Goal: Transaction & Acquisition: Download file/media

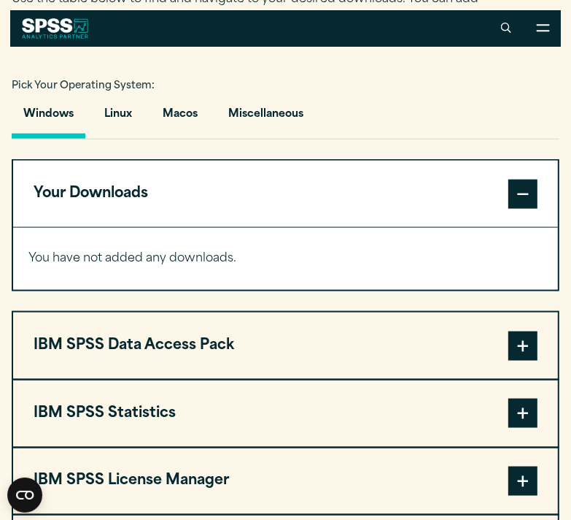
scroll to position [914, 0]
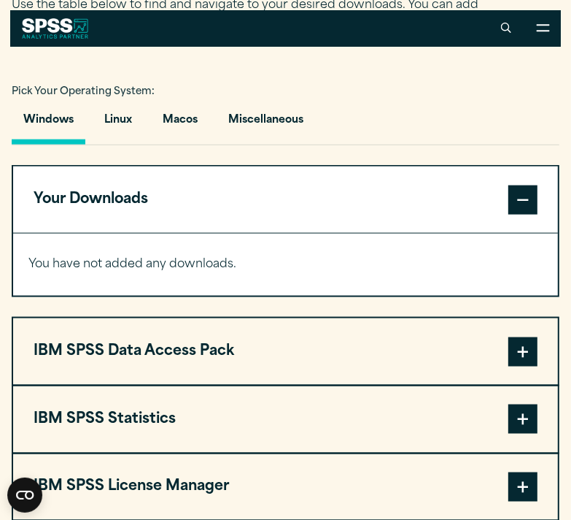
click at [528, 192] on span at bounding box center [523, 199] width 29 height 29
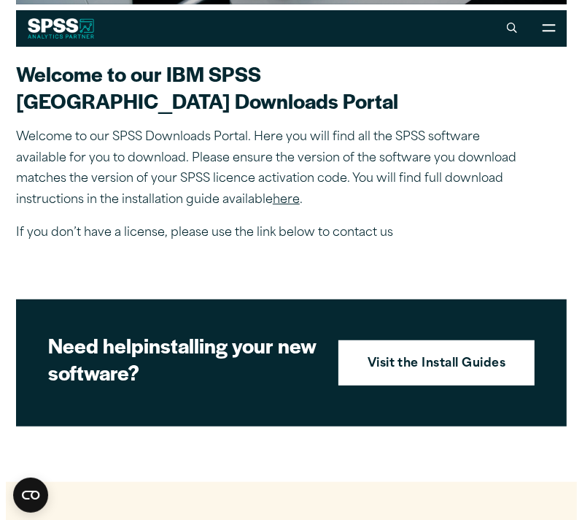
scroll to position [339, 0]
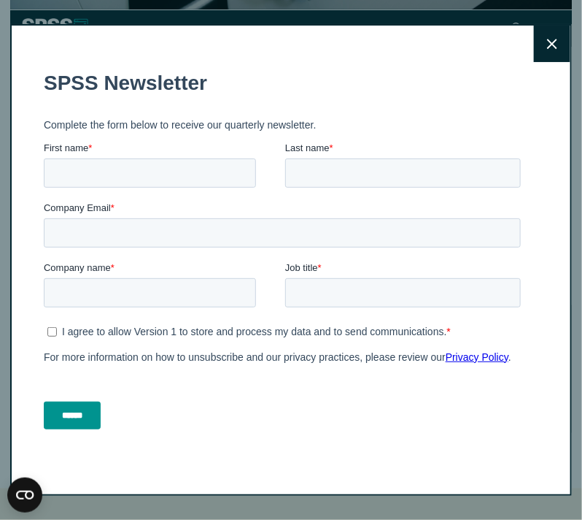
click at [544, 52] on button "Close" at bounding box center [552, 44] width 36 height 36
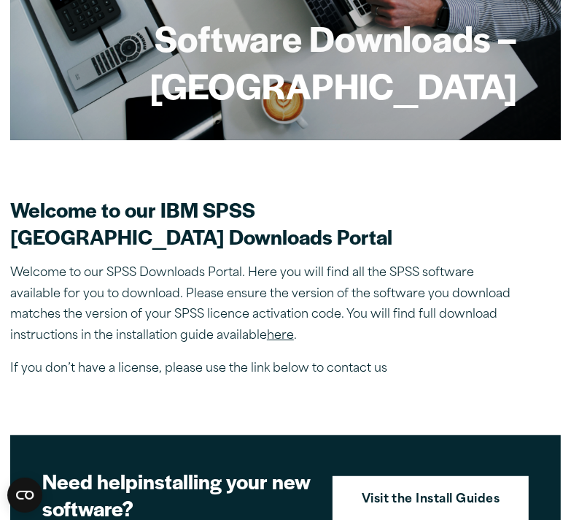
scroll to position [211, 0]
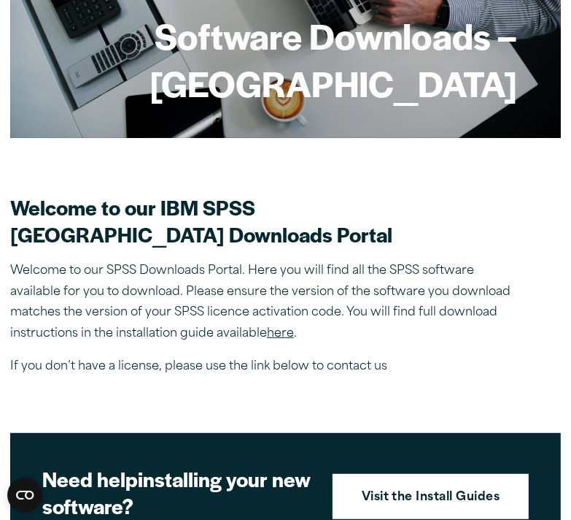
click at [266, 338] on p "Welcome to our SPSS Downloads Portal. Here you will find all the SPSS software …" at bounding box center [265, 303] width 511 height 84
click at [277, 331] on link "here" at bounding box center [280, 334] width 27 height 12
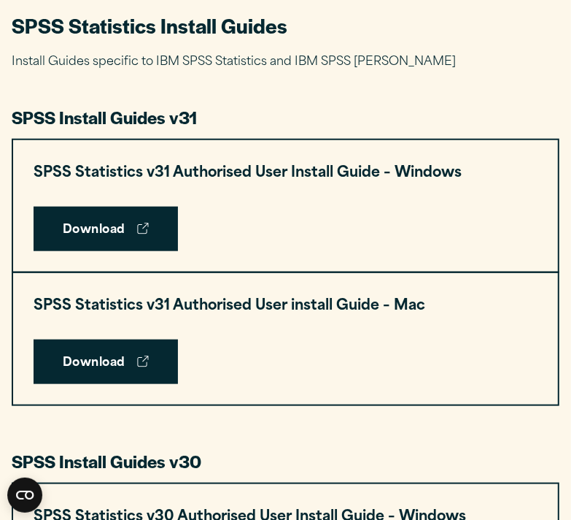
scroll to position [646, 0]
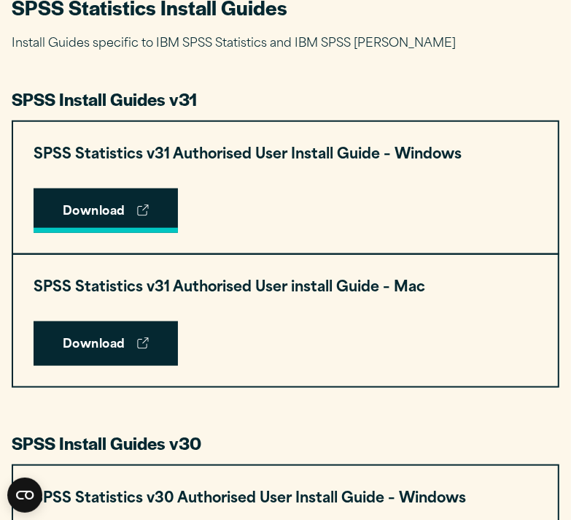
click at [136, 220] on link "Download" at bounding box center [106, 210] width 144 height 45
click at [135, 207] on link "Download" at bounding box center [106, 210] width 144 height 45
click at [149, 201] on link "Download" at bounding box center [106, 210] width 144 height 45
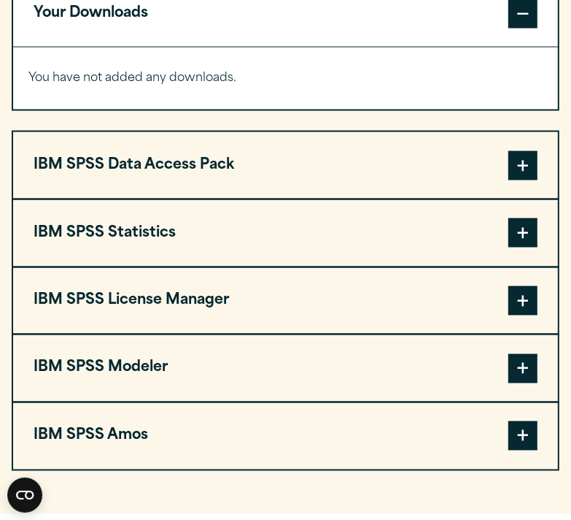
scroll to position [1106, 0]
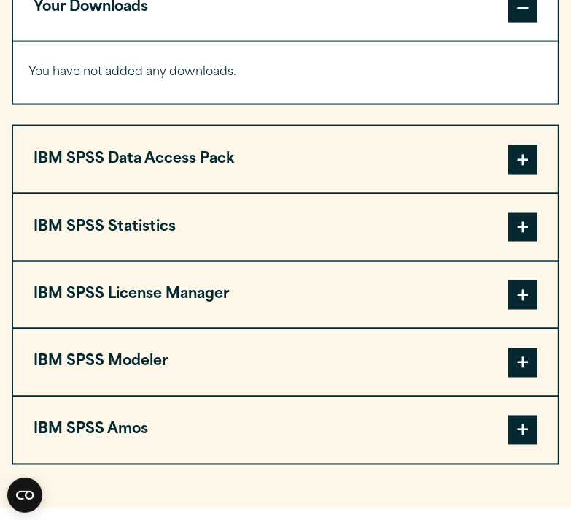
click at [525, 225] on span at bounding box center [523, 226] width 29 height 29
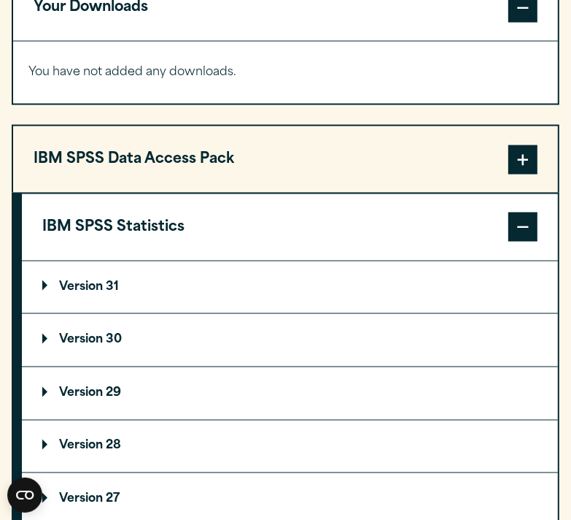
click at [100, 338] on p "Version 30" at bounding box center [82, 340] width 80 height 12
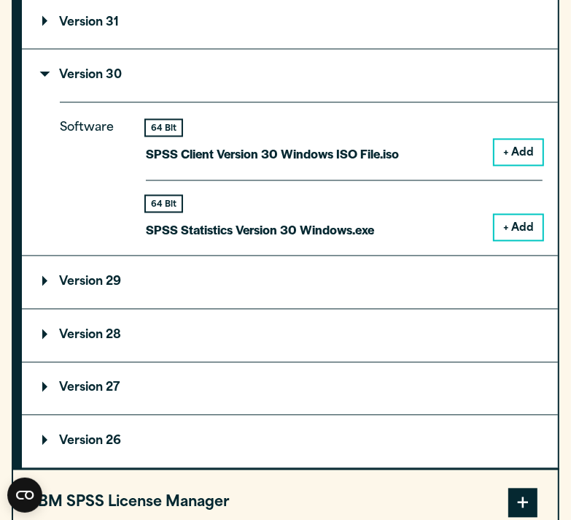
scroll to position [1378, 0]
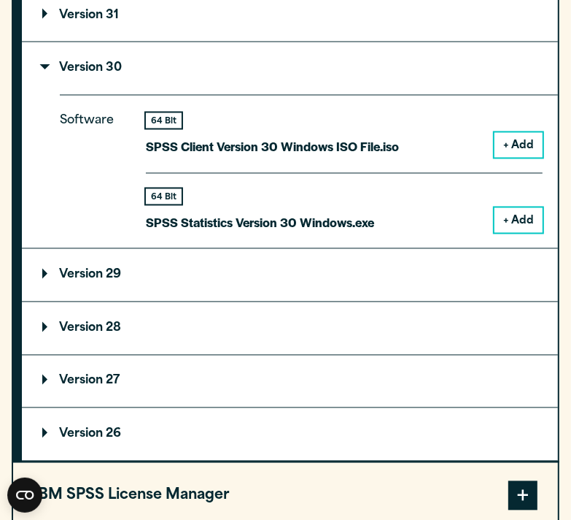
click at [526, 215] on button "+ Add" at bounding box center [519, 220] width 48 height 25
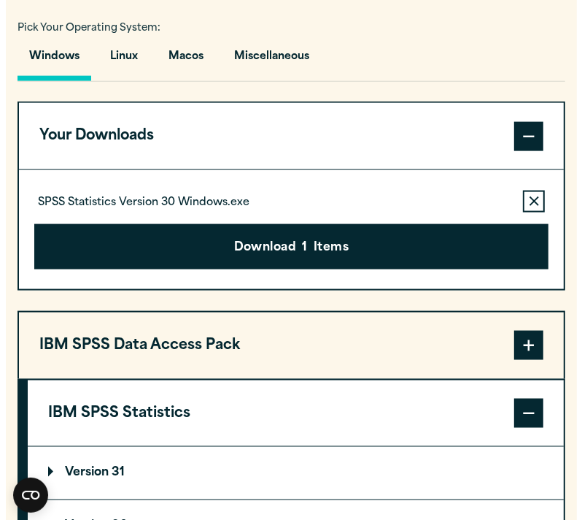
scroll to position [995, 0]
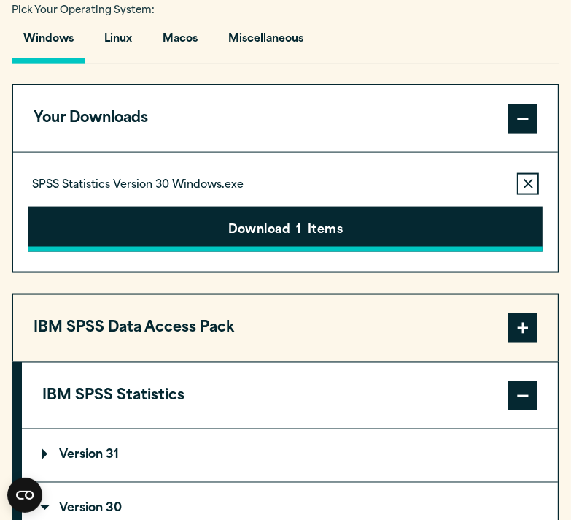
click at [388, 216] on button "Download 1 Items" at bounding box center [285, 229] width 515 height 45
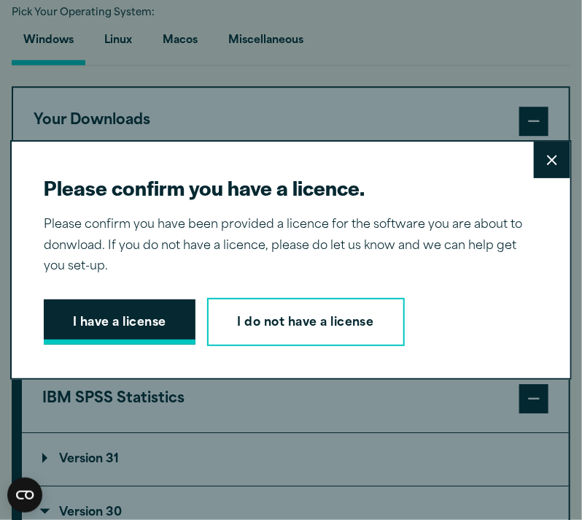
click at [173, 317] on button "I have a license" at bounding box center [120, 321] width 152 height 45
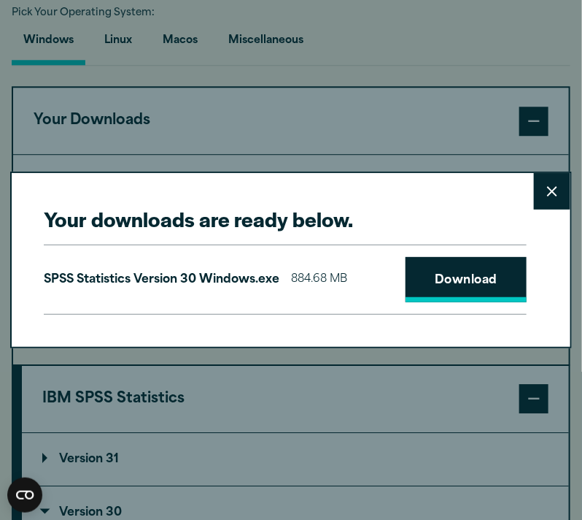
click at [425, 285] on link "Download" at bounding box center [466, 279] width 121 height 45
